Goal: Task Accomplishment & Management: Manage account settings

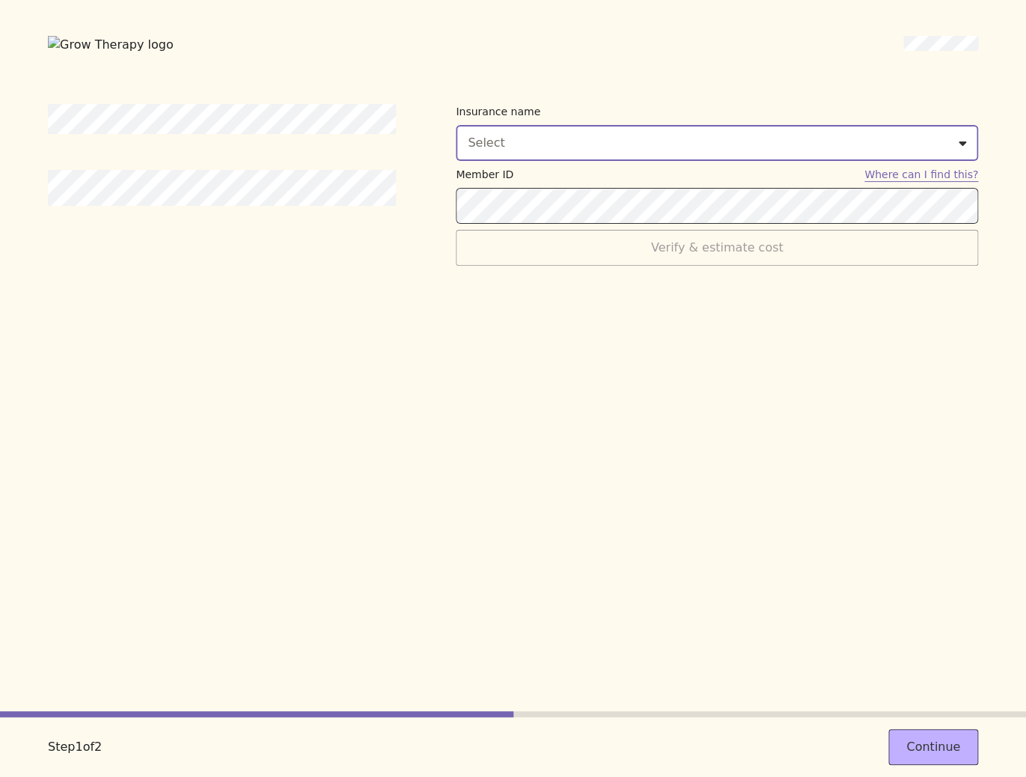
click at [504, 126] on button "Select" at bounding box center [717, 143] width 522 height 36
click at [508, 150] on button "Aetna - Medicaid" at bounding box center [717, 143] width 522 height 36
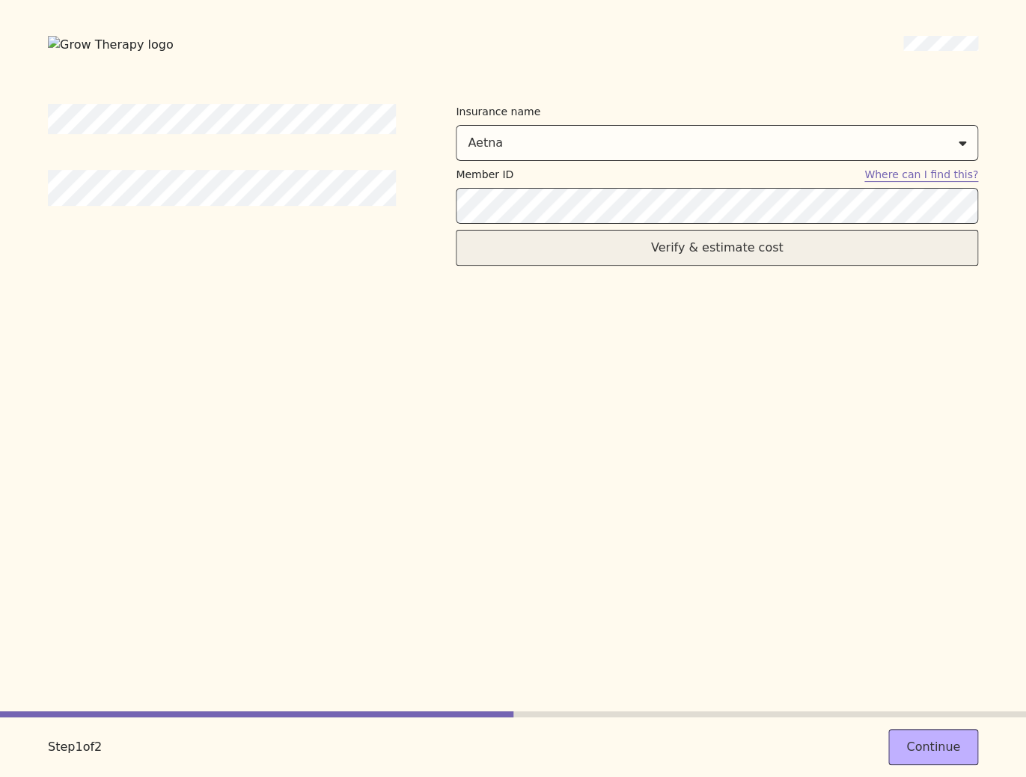
click at [584, 257] on button "Verify & estimate cost" at bounding box center [717, 248] width 522 height 36
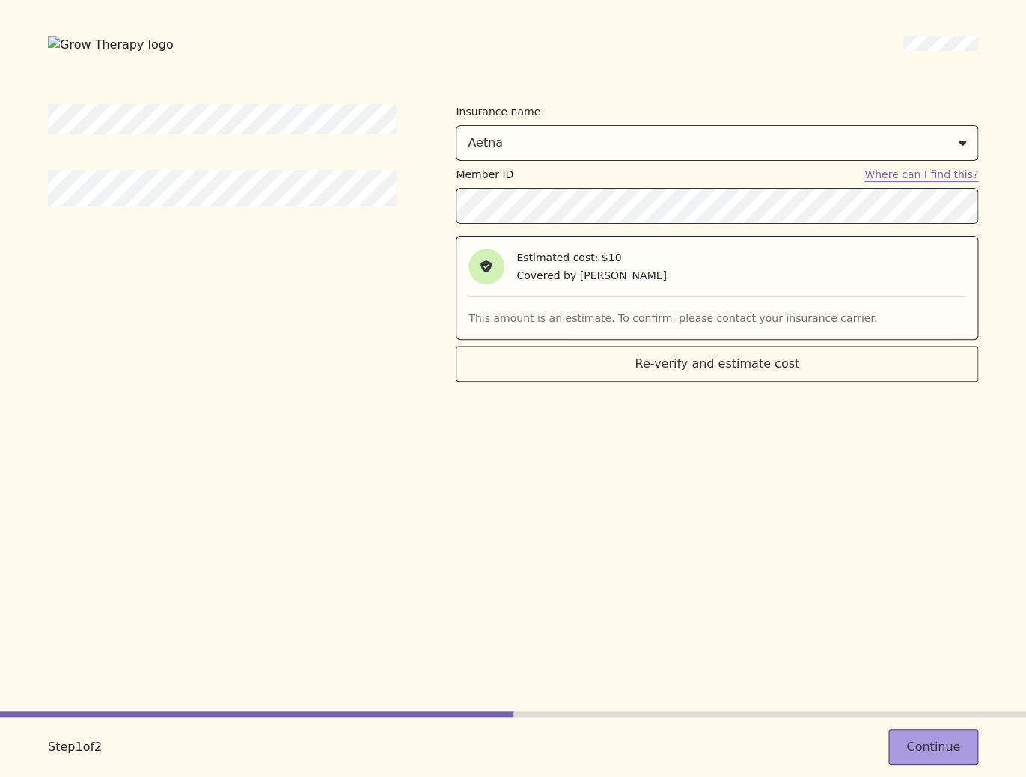
click at [932, 743] on button "Continue" at bounding box center [933, 747] width 90 height 36
